Goal: Task Accomplishment & Management: Use online tool/utility

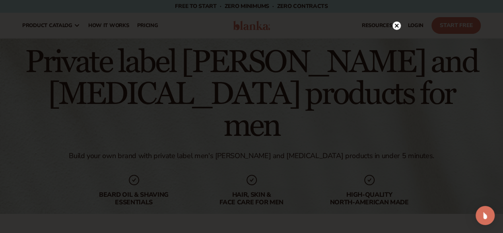
click at [398, 23] on circle at bounding box center [397, 25] width 8 height 8
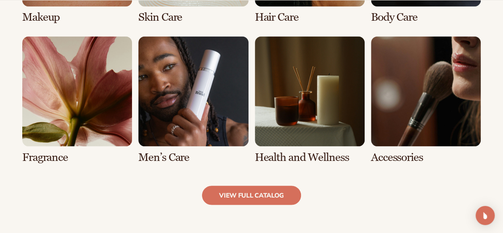
scroll to position [716, 0]
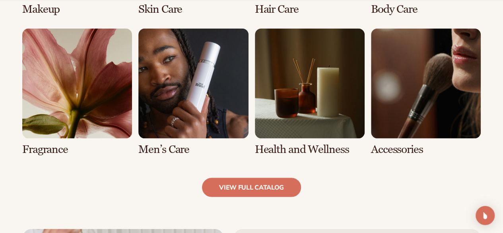
click at [206, 75] on link "6 / 8" at bounding box center [193, 91] width 110 height 127
click at [172, 146] on link "6 / 8" at bounding box center [193, 91] width 110 height 127
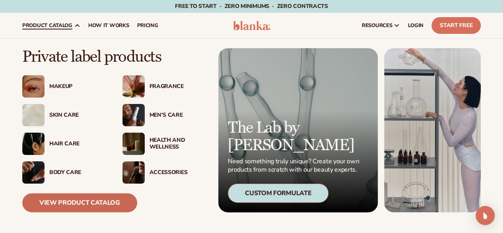
click at [70, 203] on link "View Product Catalog" at bounding box center [79, 202] width 115 height 19
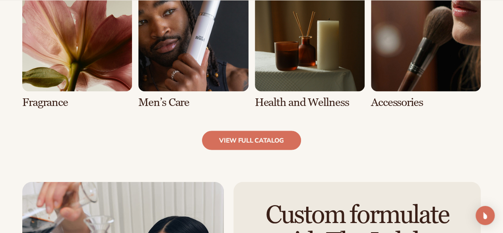
scroll to position [758, 0]
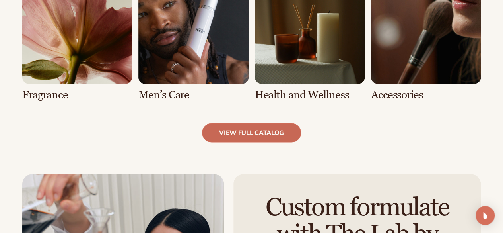
click at [237, 132] on link "view full catalog" at bounding box center [251, 132] width 99 height 19
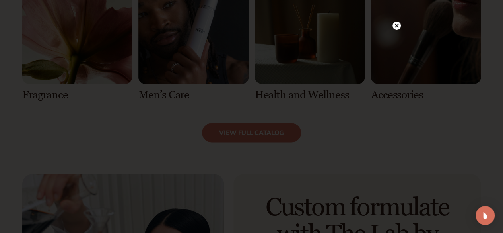
click at [399, 25] on circle at bounding box center [397, 25] width 8 height 8
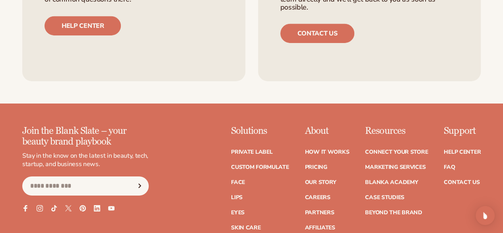
scroll to position [1394, 0]
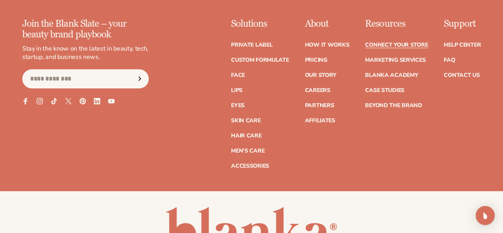
click at [365, 42] on link "Connect your store" at bounding box center [396, 45] width 63 height 6
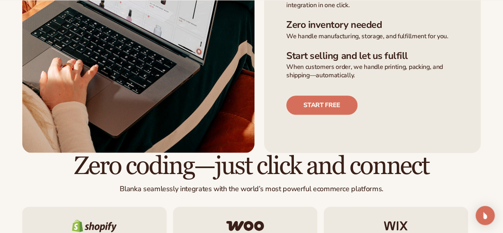
scroll to position [318, 0]
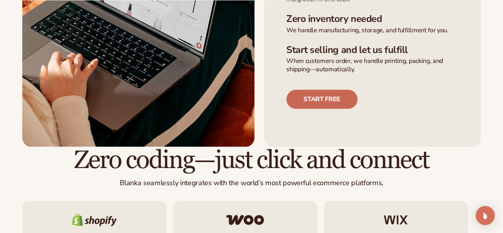
click at [323, 109] on link "Start free" at bounding box center [321, 98] width 71 height 19
